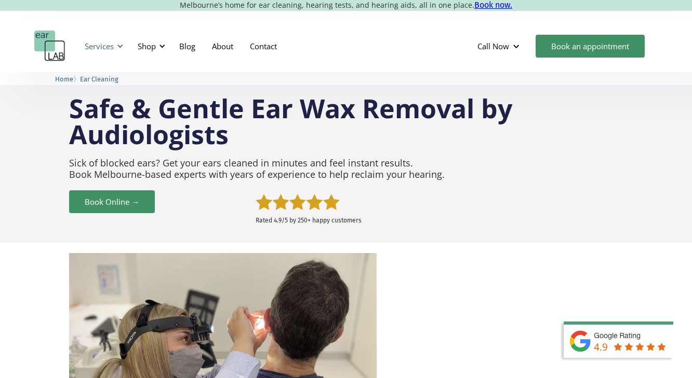
click at [114, 45] on div "Services" at bounding box center [102, 46] width 48 height 31
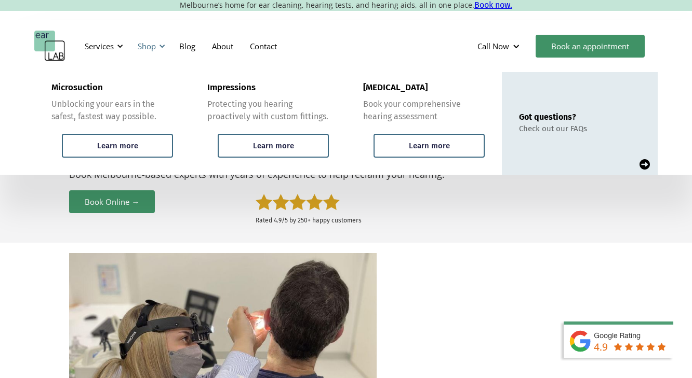
click at [155, 57] on div "Shop" at bounding box center [149, 46] width 37 height 31
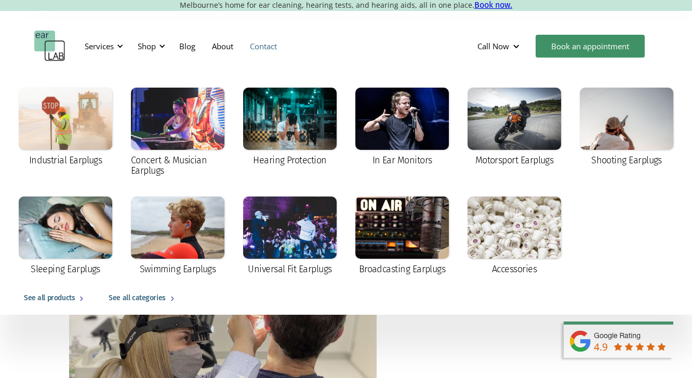
click at [252, 43] on link "Contact" at bounding box center [263, 46] width 44 height 30
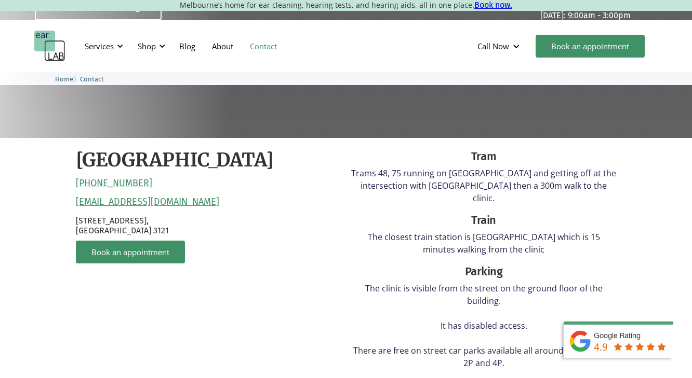
scroll to position [206, 0]
